Goal: Find specific page/section: Find specific page/section

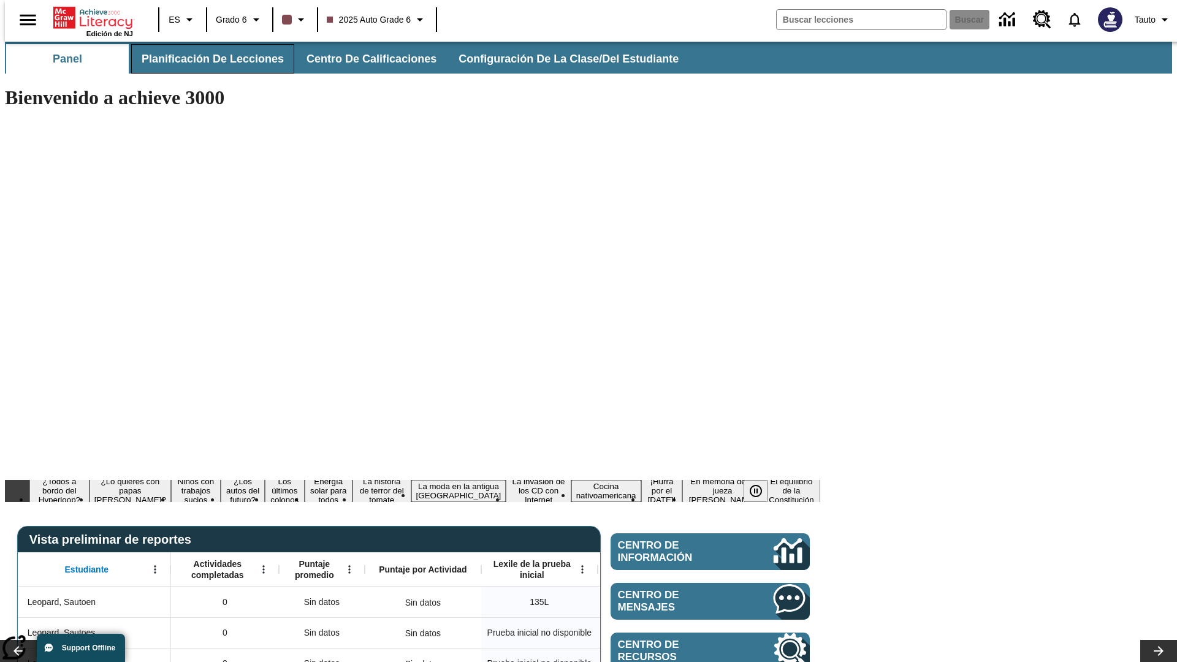
click at [205, 59] on span "Planificación de lecciones" at bounding box center [213, 59] width 142 height 14
